Goal: Task Accomplishment & Management: Use online tool/utility

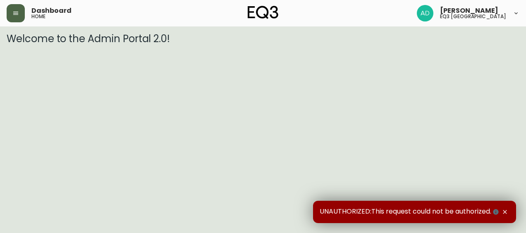
click at [12, 10] on button "button" at bounding box center [16, 13] width 18 height 18
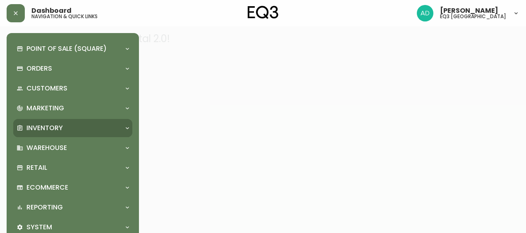
click at [54, 128] on p "Inventory" at bounding box center [44, 128] width 36 height 9
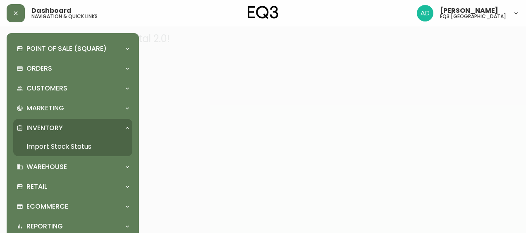
click at [64, 144] on link "Import Stock Status" at bounding box center [72, 146] width 119 height 19
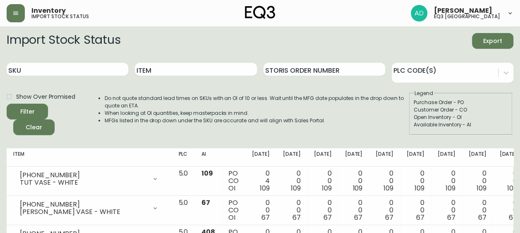
click at [488, 43] on span "Export" at bounding box center [492, 41] width 28 height 10
